Goal: Task Accomplishment & Management: Use online tool/utility

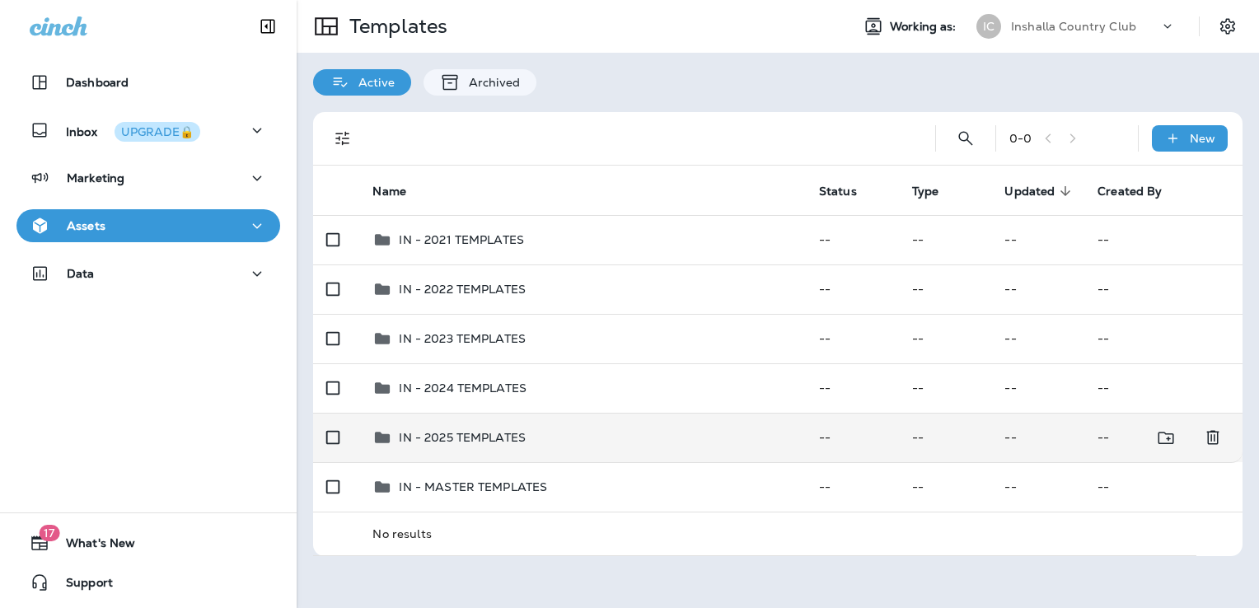
click at [532, 431] on div "IN - 2025 TEMPLATES" at bounding box center [581, 437] width 419 height 20
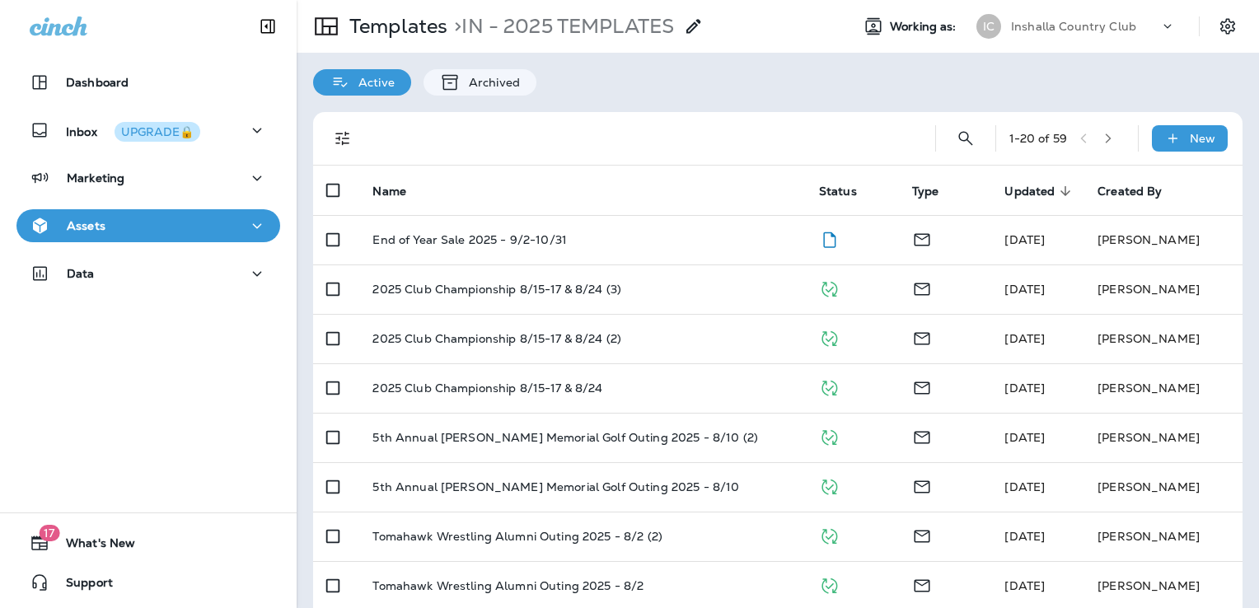
click at [632, 150] on div at bounding box center [640, 138] width 536 height 53
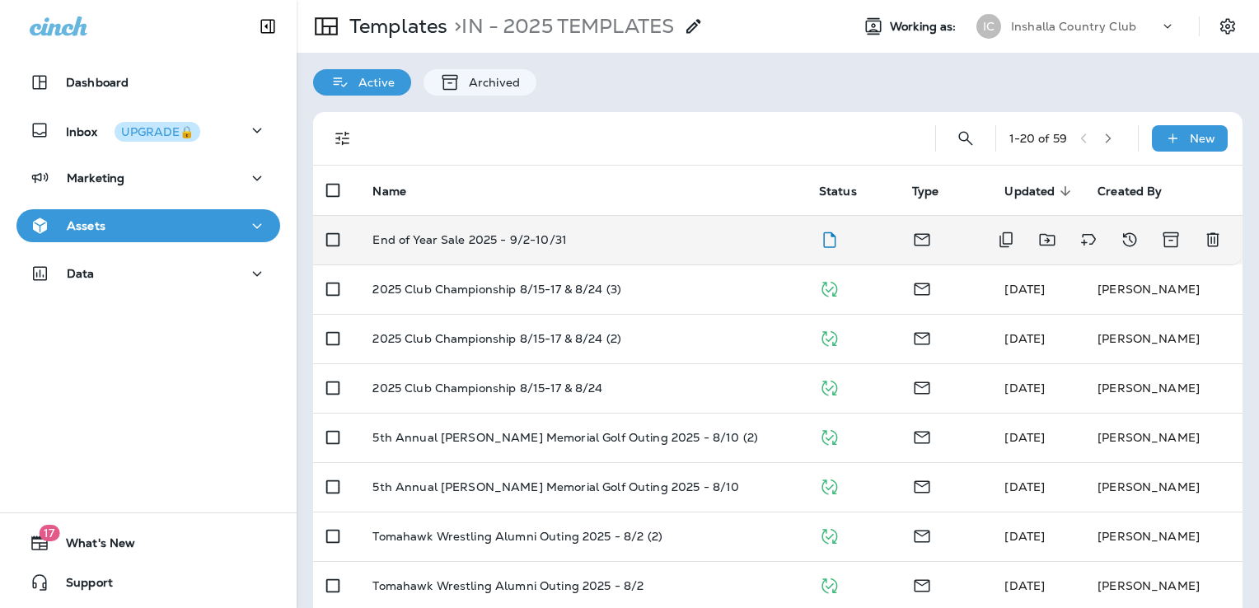
click at [603, 235] on div "End of Year Sale 2025 - 9/2-10/31" at bounding box center [581, 239] width 419 height 13
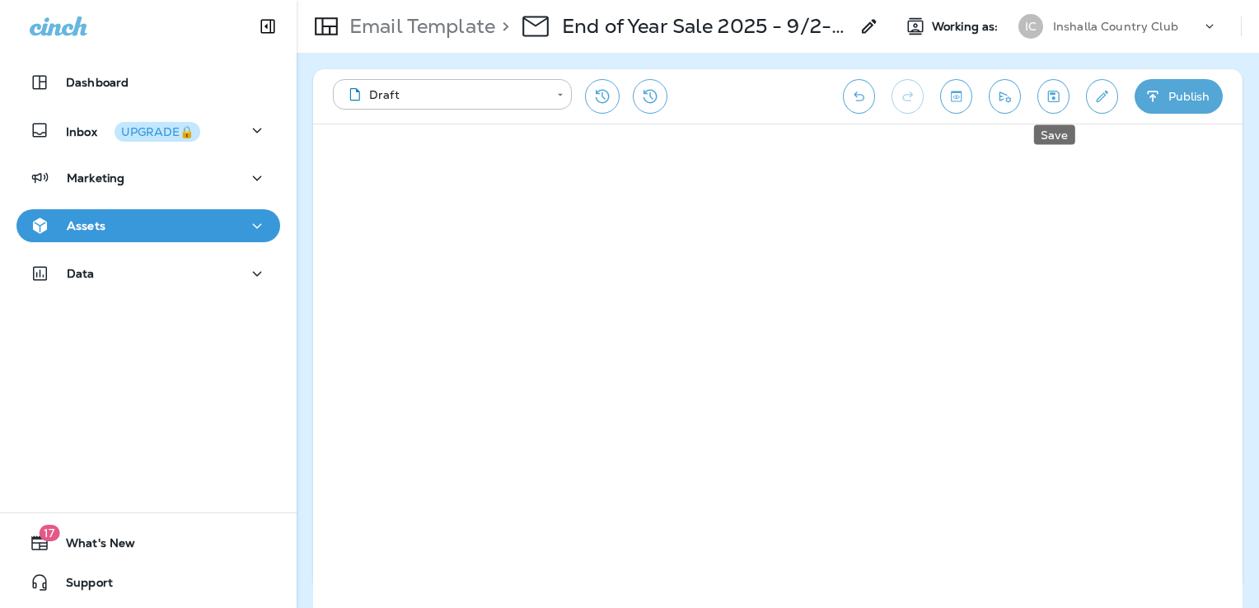
click at [1057, 91] on icon "Save" at bounding box center [1054, 97] width 12 height 12
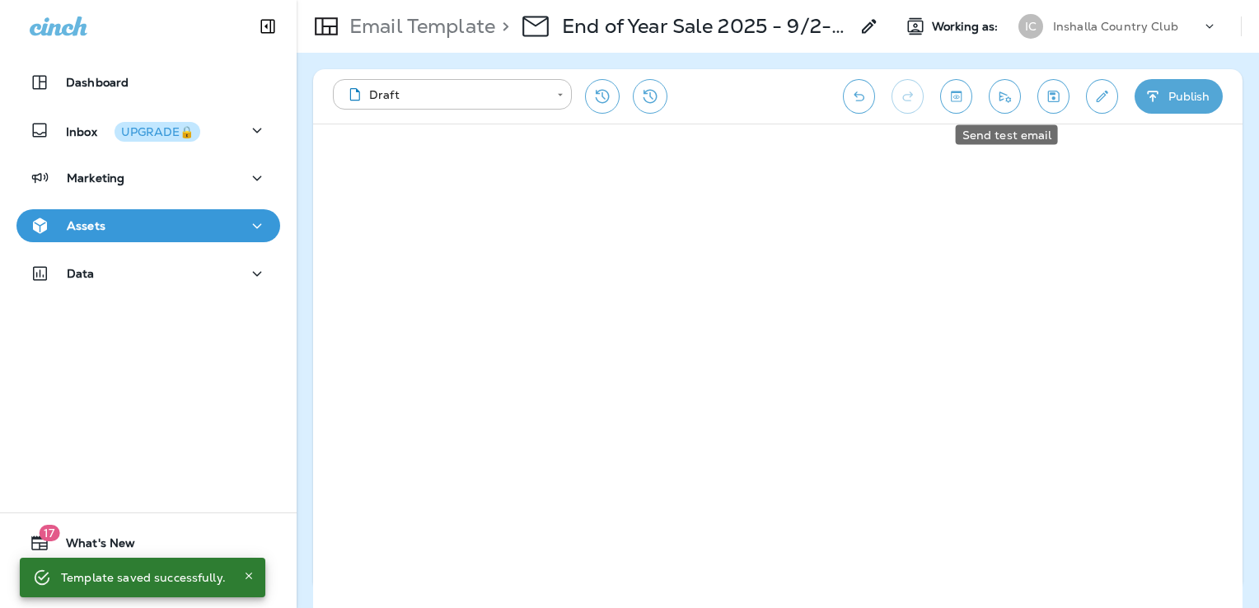
click at [1002, 94] on icon "Send test email" at bounding box center [1004, 96] width 17 height 16
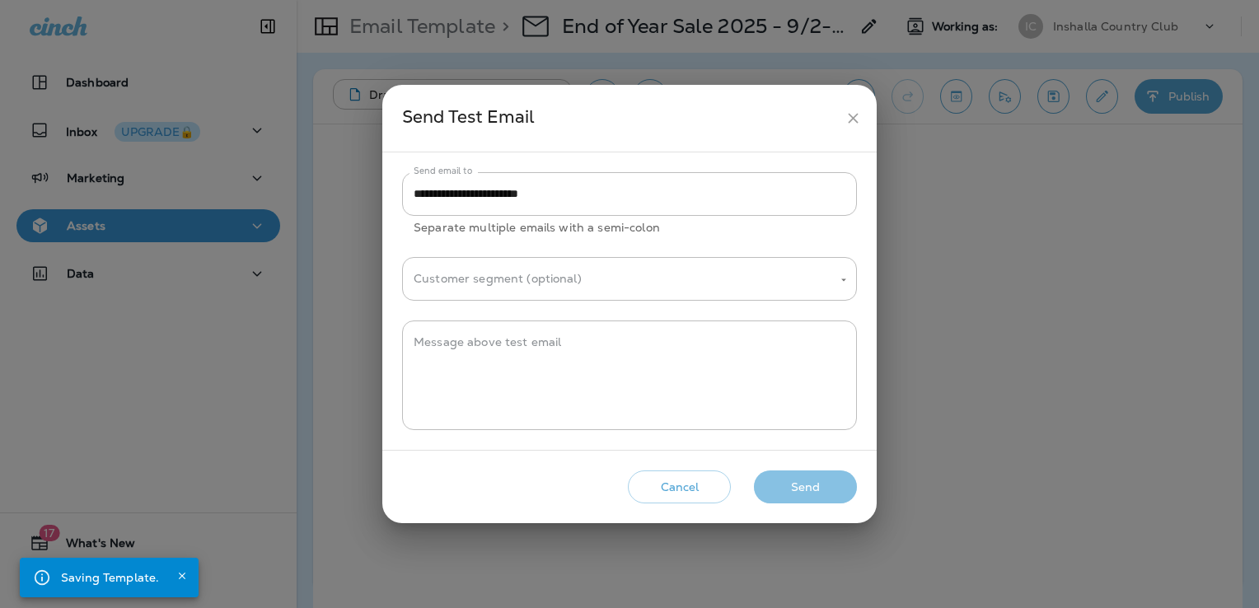
click at [815, 485] on button "Send" at bounding box center [805, 487] width 103 height 34
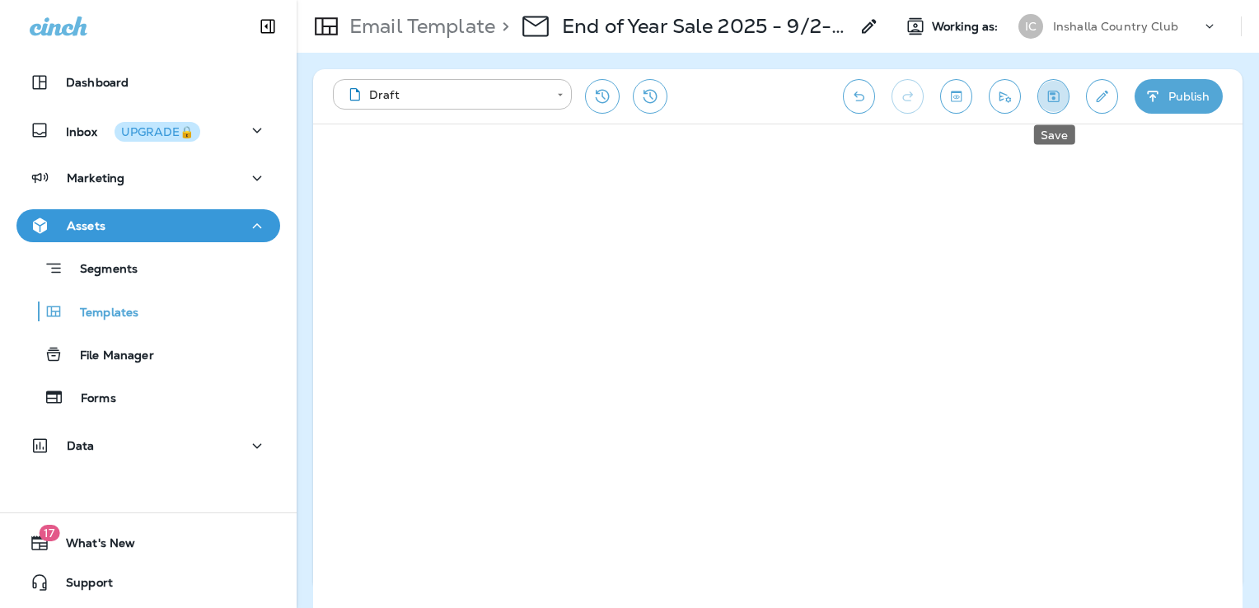
click at [1052, 88] on icon "Save" at bounding box center [1052, 96] width 17 height 16
click at [1008, 94] on icon "Send test email" at bounding box center [1004, 96] width 17 height 16
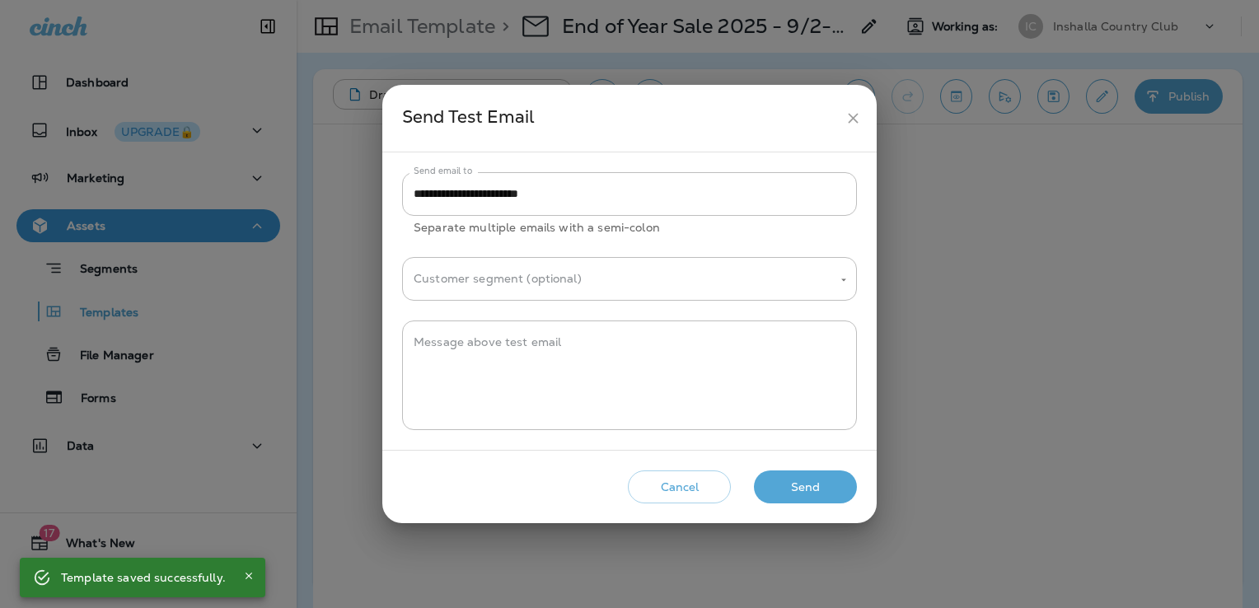
click at [838, 479] on button "Send" at bounding box center [805, 487] width 103 height 34
